Goal: Transaction & Acquisition: Purchase product/service

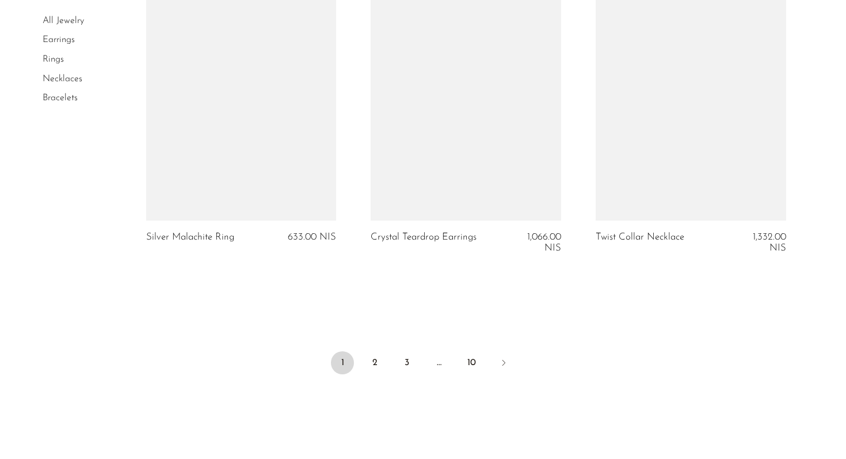
scroll to position [3677, 0]
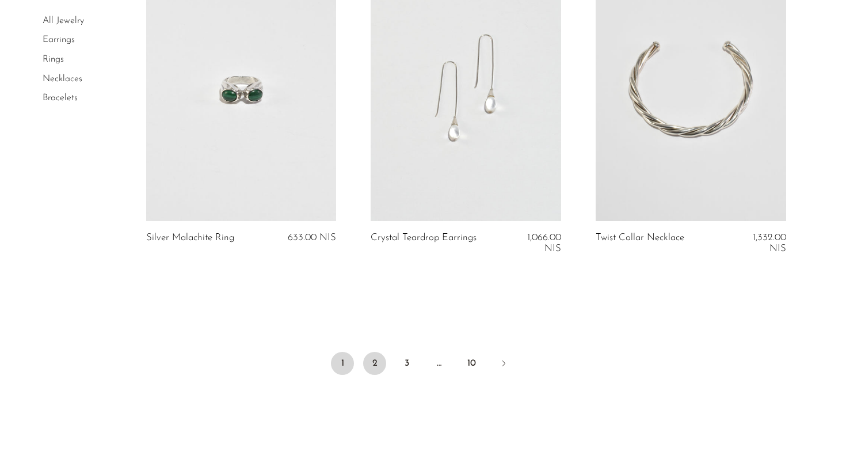
click at [376, 357] on link "2" at bounding box center [374, 363] width 23 height 23
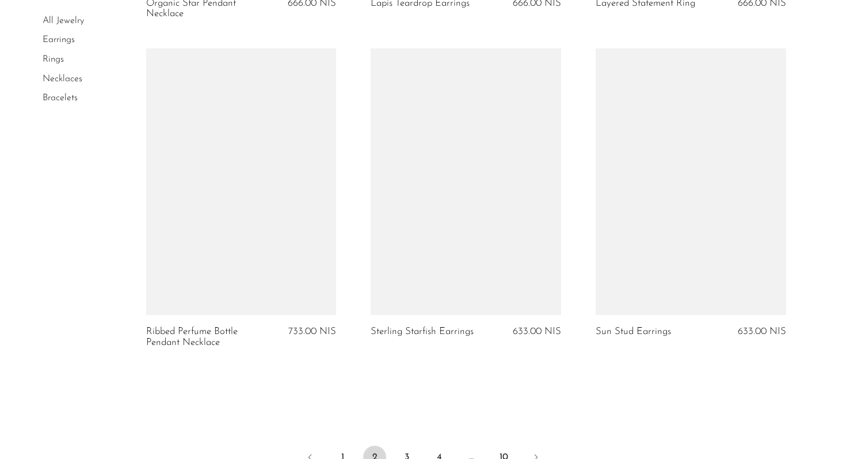
scroll to position [3790, 0]
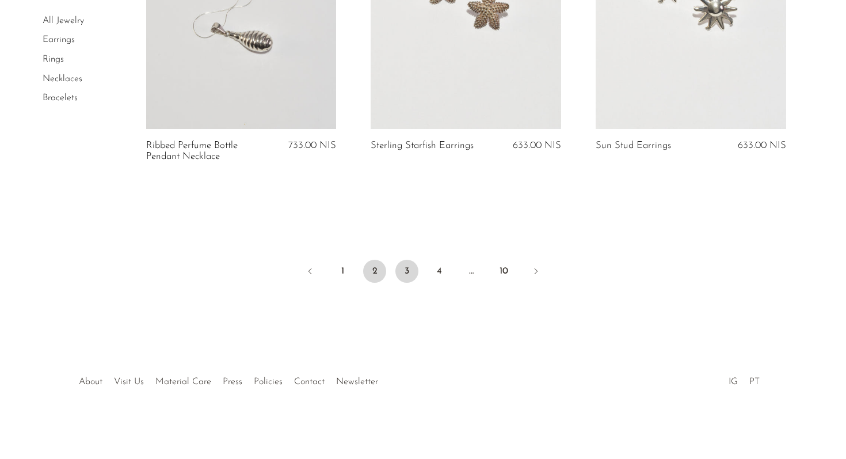
click at [406, 275] on link "3" at bounding box center [406, 271] width 23 height 23
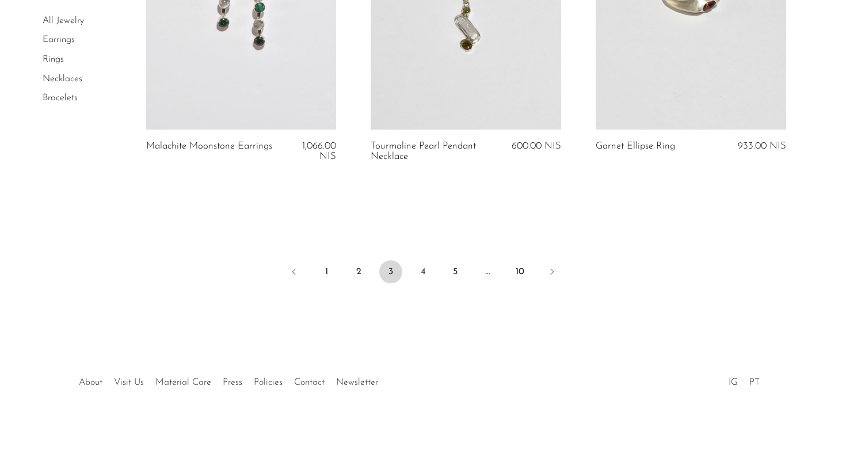
scroll to position [3792, 0]
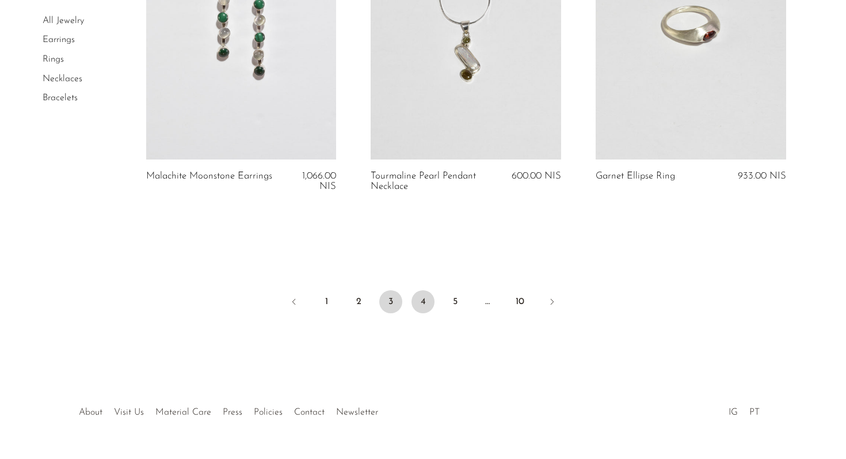
click at [428, 307] on link "4" at bounding box center [423, 301] width 23 height 23
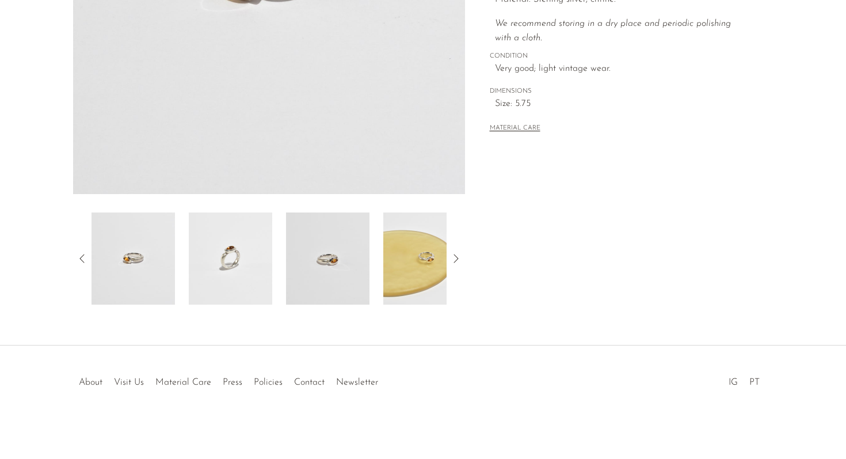
click at [185, 260] on div at bounding box center [269, 258] width 355 height 92
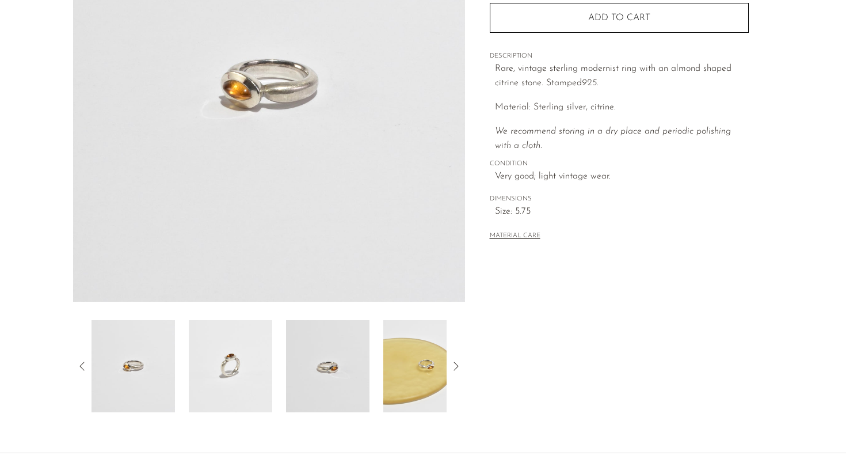
scroll to position [182, 0]
click at [226, 364] on img at bounding box center [230, 367] width 83 height 92
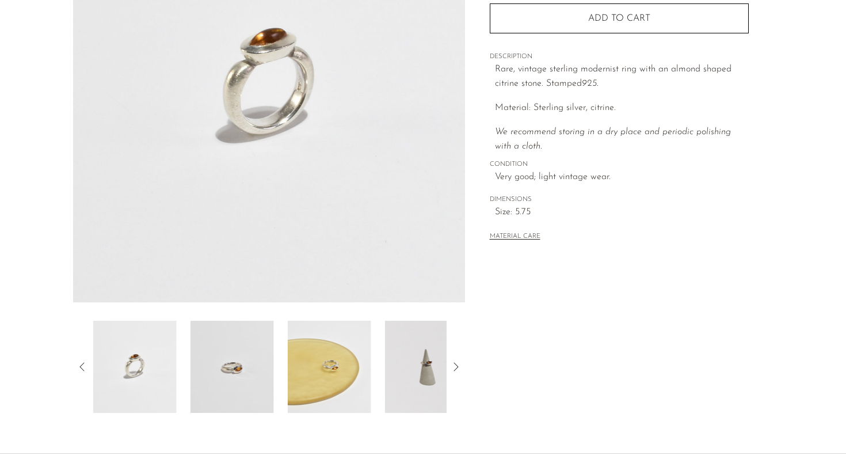
click at [261, 358] on img at bounding box center [232, 367] width 83 height 92
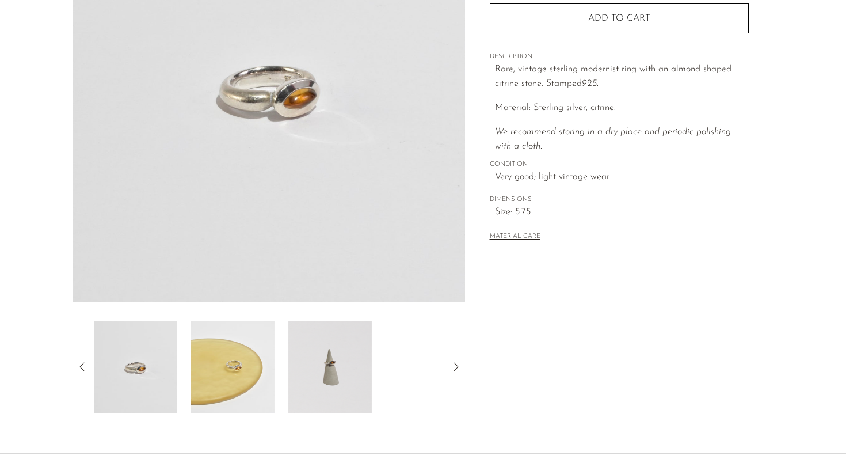
click at [220, 356] on img at bounding box center [232, 367] width 83 height 92
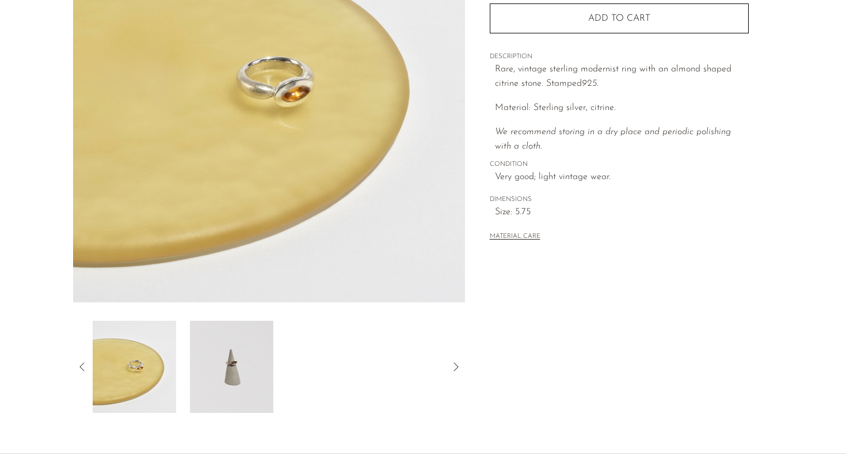
click at [210, 366] on img at bounding box center [231, 367] width 83 height 92
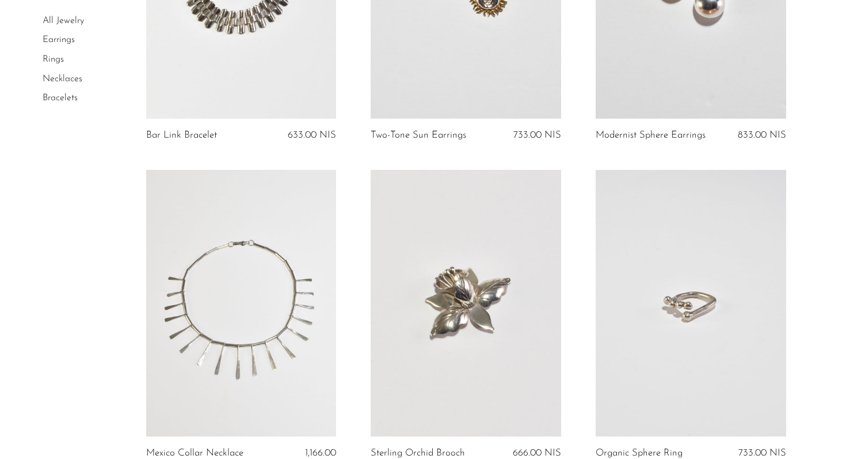
scroll to position [3880, 0]
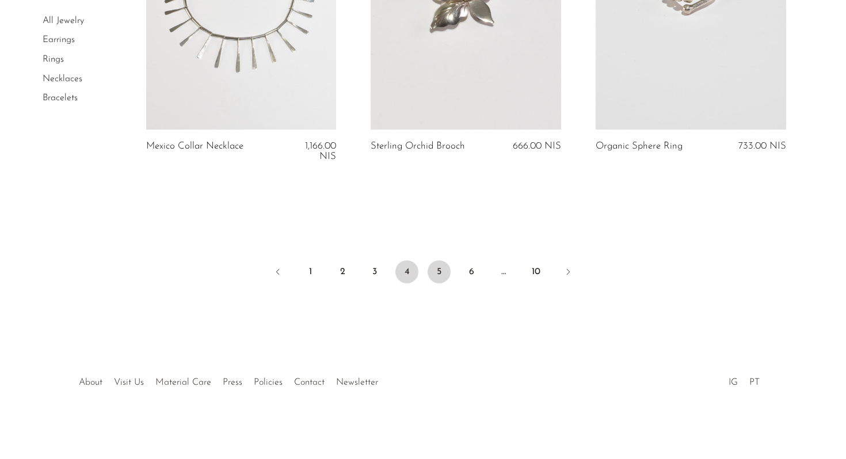
click at [439, 275] on link "5" at bounding box center [439, 271] width 23 height 23
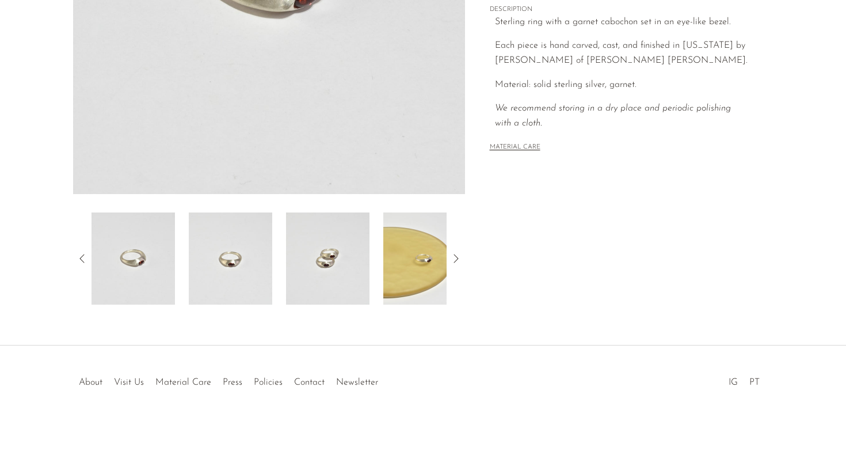
click at [247, 253] on img at bounding box center [230, 258] width 83 height 92
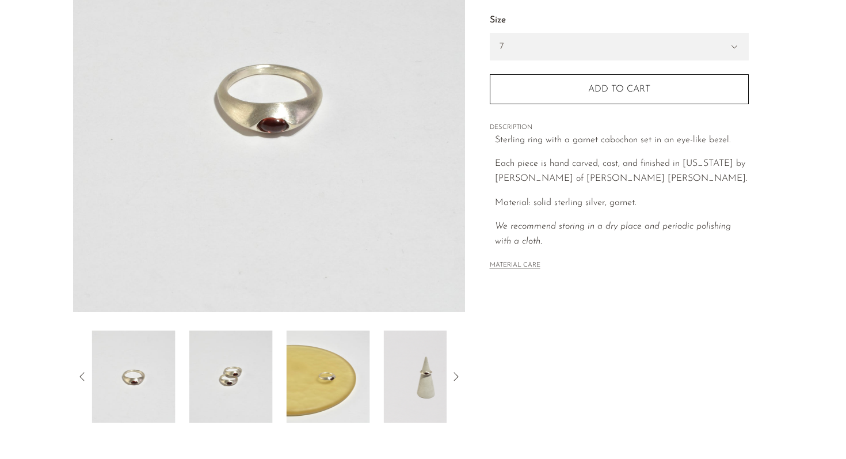
scroll to position [174, 0]
click at [216, 359] on img at bounding box center [230, 375] width 83 height 92
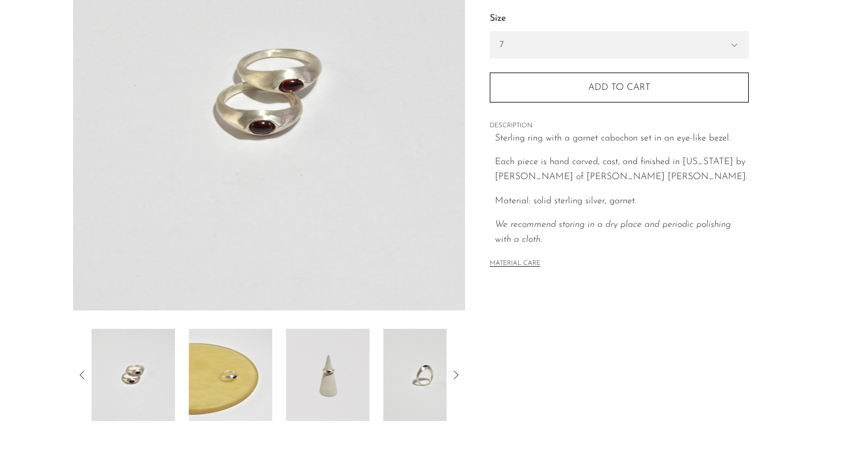
click at [238, 370] on img at bounding box center [230, 375] width 83 height 92
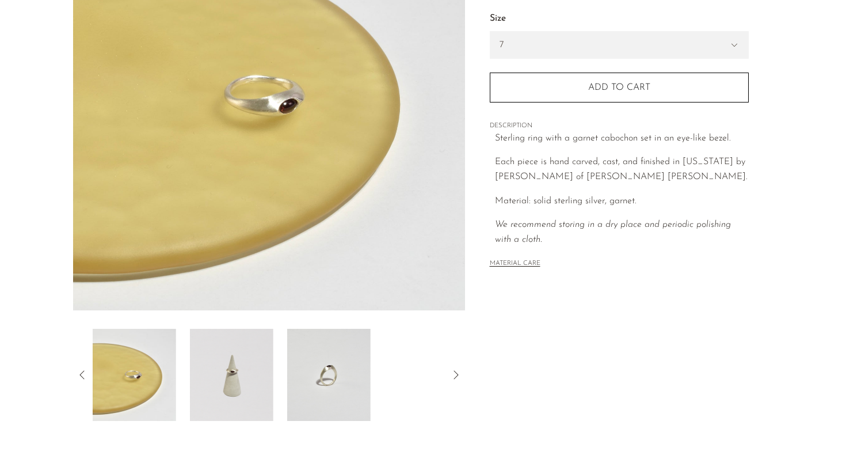
click at [228, 371] on img at bounding box center [231, 375] width 83 height 92
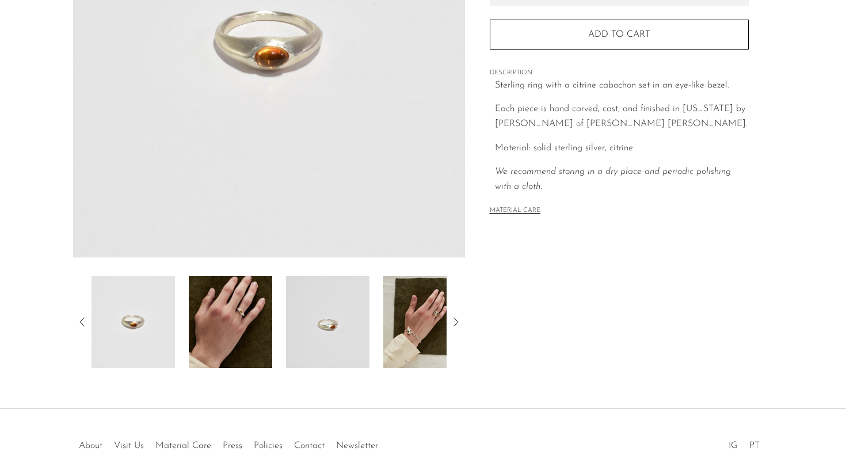
click at [266, 313] on img at bounding box center [230, 322] width 83 height 92
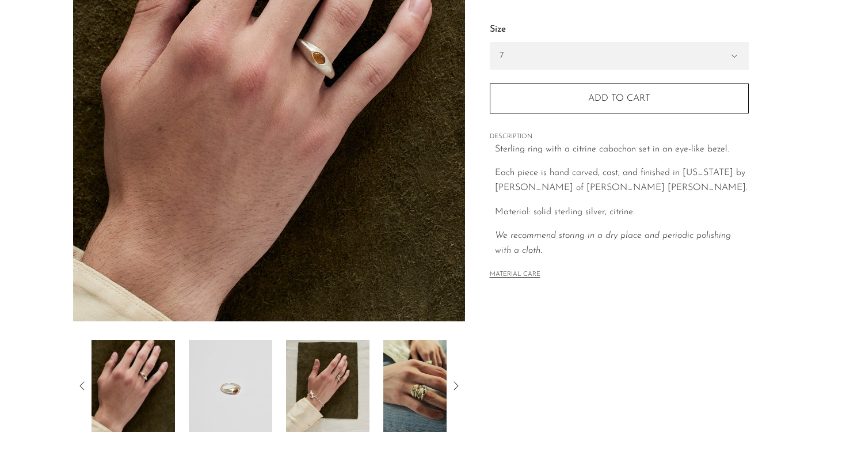
scroll to position [162, 0]
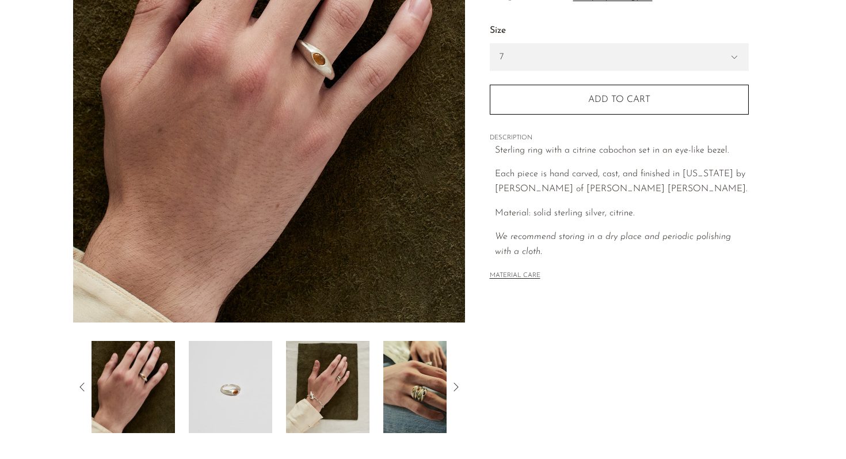
click at [237, 392] on img at bounding box center [230, 387] width 83 height 92
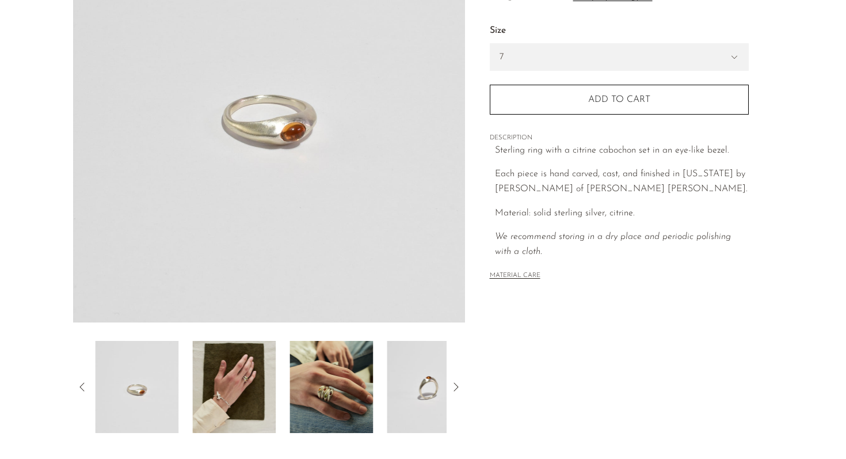
click at [251, 390] on img at bounding box center [233, 387] width 83 height 92
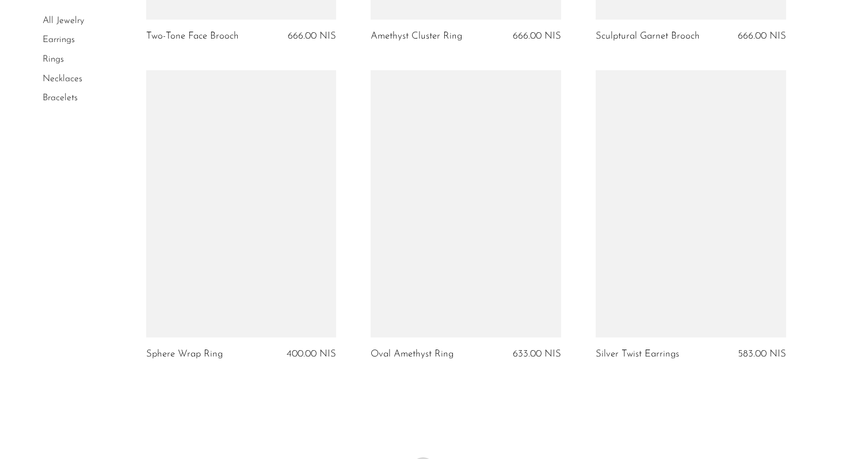
scroll to position [3814, 0]
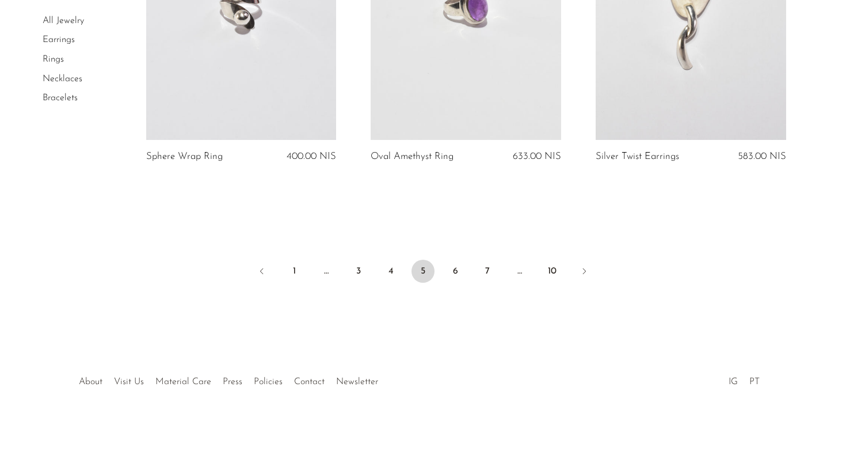
click at [64, 40] on link "Earrings" at bounding box center [59, 40] width 32 height 9
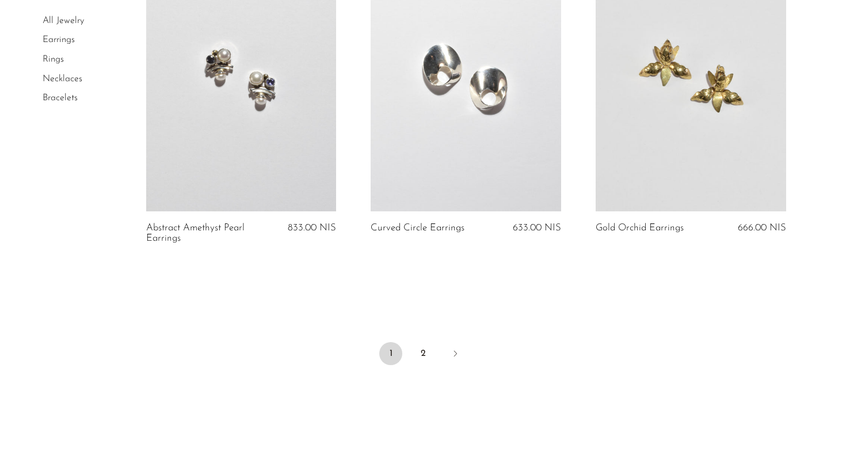
scroll to position [3707, 0]
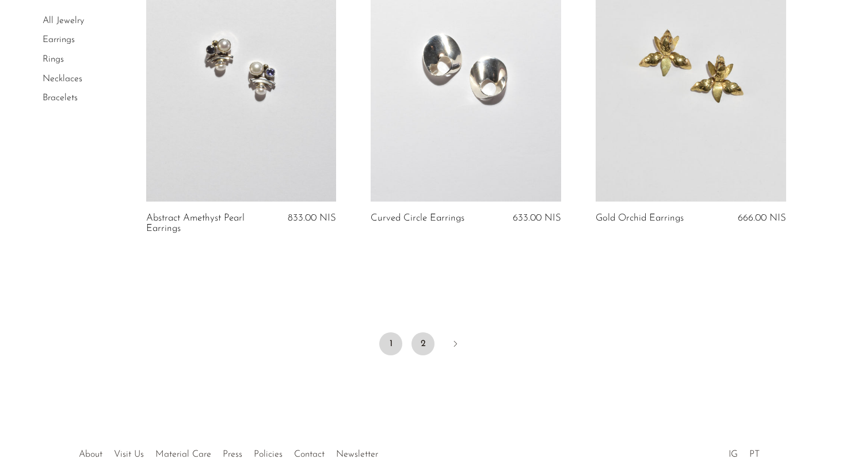
click at [420, 344] on link "2" at bounding box center [423, 343] width 23 height 23
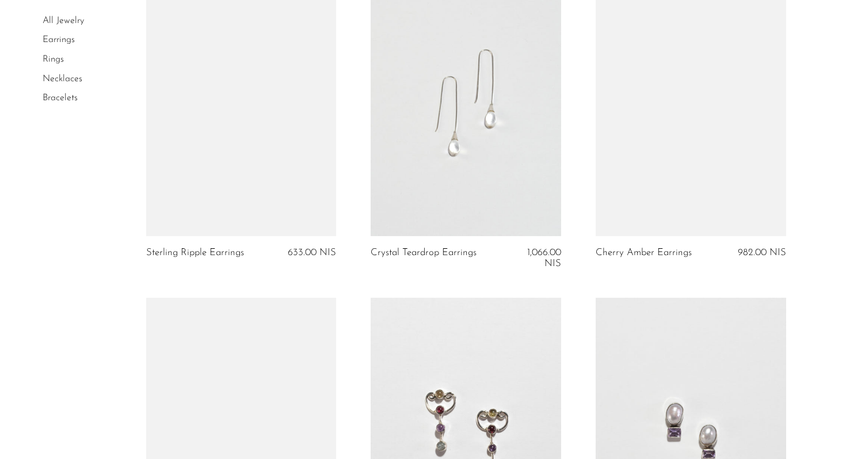
scroll to position [1109, 0]
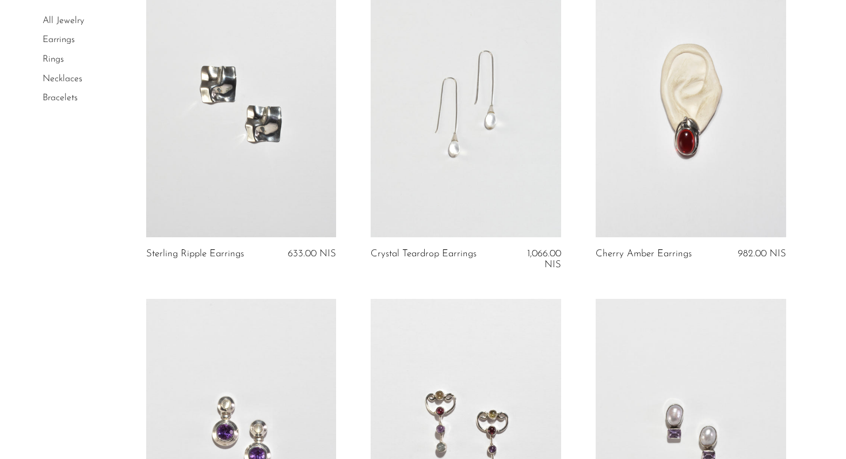
click at [456, 128] on link at bounding box center [466, 104] width 191 height 266
